Goal: Check status: Check status

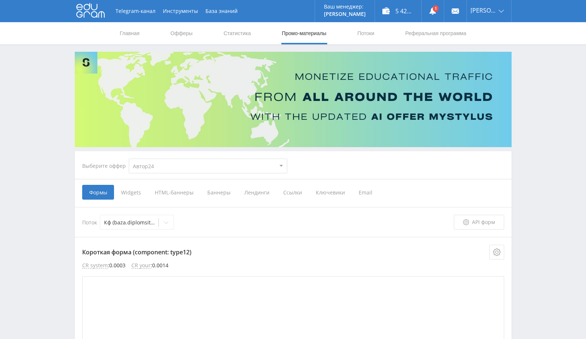
select select "1"
click at [495, 50] on link "Выход" at bounding box center [489, 56] width 44 height 13
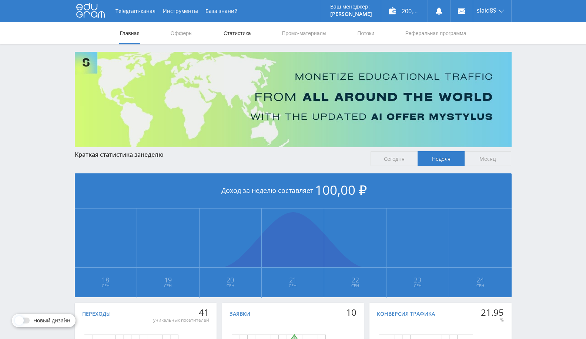
click at [233, 32] on link "Статистика" at bounding box center [237, 33] width 29 height 22
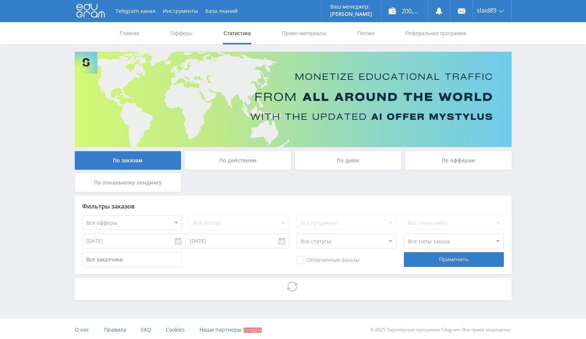
click at [142, 242] on input "[DATE]" at bounding box center [134, 241] width 104 height 15
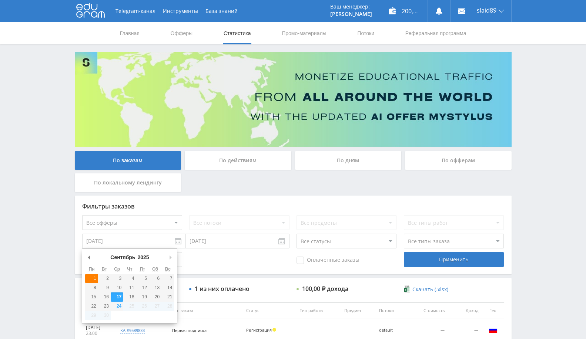
type input "[DATE]"
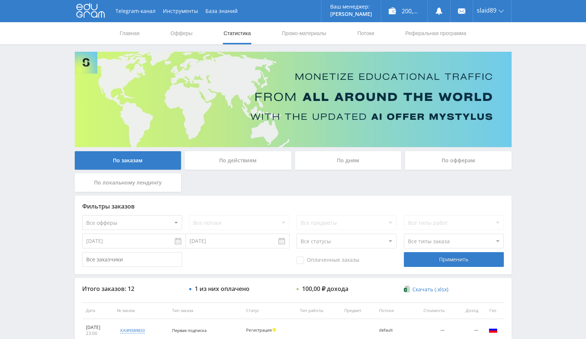
click at [458, 153] on div "По офферам" at bounding box center [458, 160] width 107 height 19
click at [0, 0] on input "По офферам" at bounding box center [0, 0] width 0 height 0
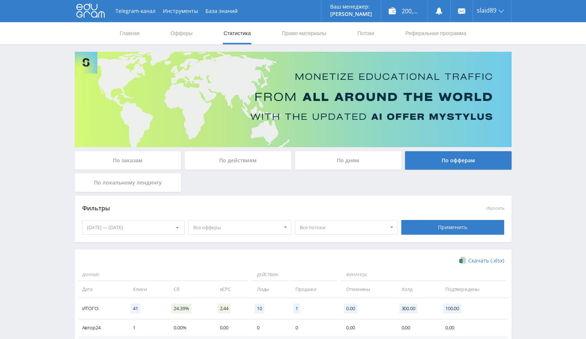
click at [160, 223] on div "[DATE] — [DATE]" at bounding box center [134, 228] width 102 height 14
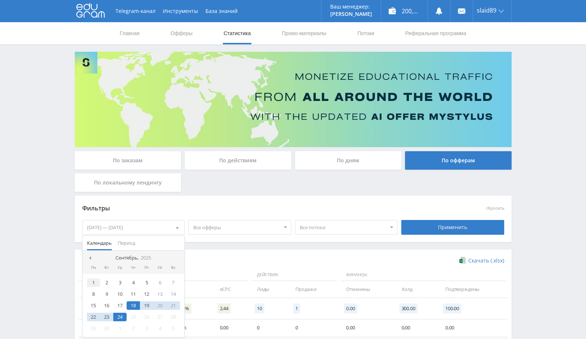
click at [93, 279] on div "1" at bounding box center [93, 283] width 13 height 9
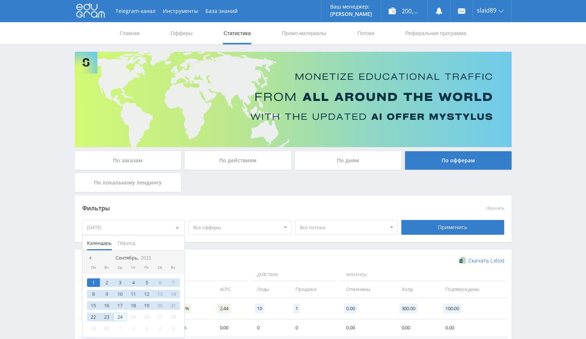
click at [118, 316] on div "24" at bounding box center [119, 317] width 13 height 9
click at [437, 228] on div "Применить" at bounding box center [452, 227] width 103 height 15
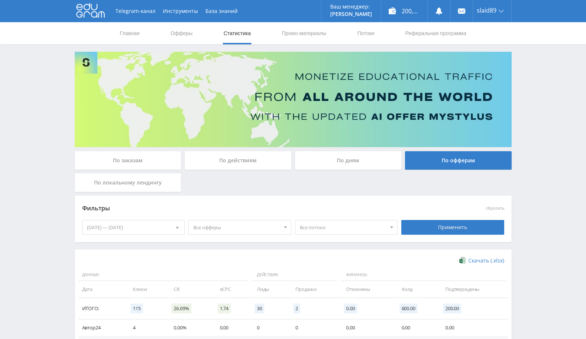
scroll to position [61, 0]
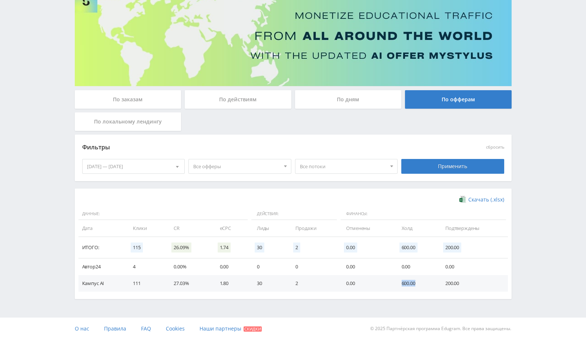
drag, startPoint x: 397, startPoint y: 285, endPoint x: 414, endPoint y: 283, distance: 16.7
click at [414, 283] on td "600.00" at bounding box center [416, 283] width 44 height 17
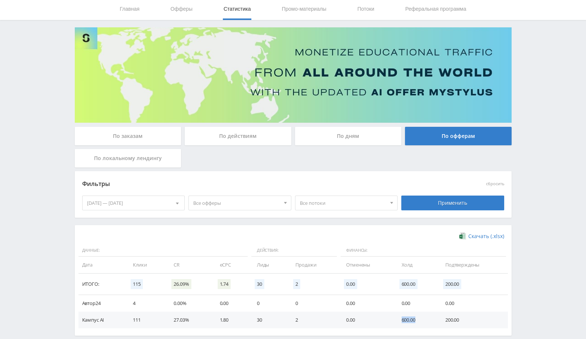
scroll to position [0, 0]
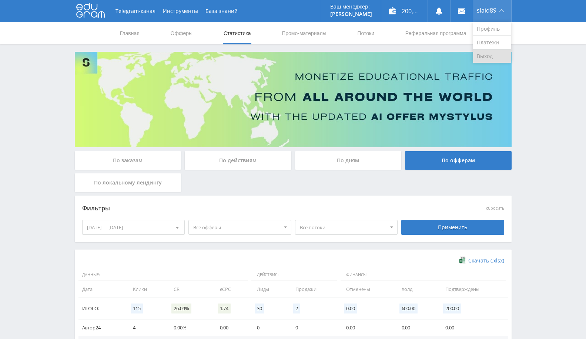
click at [477, 55] on link "Выход" at bounding box center [492, 56] width 38 height 13
